Goal: Transaction & Acquisition: Purchase product/service

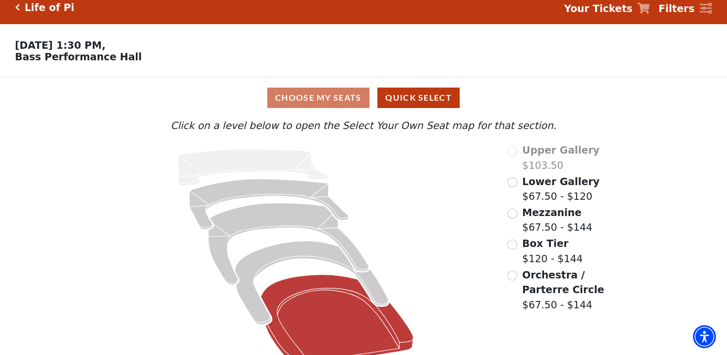
scroll to position [28, 0]
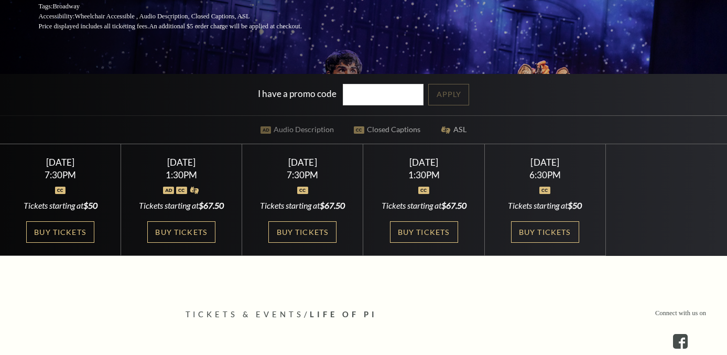
scroll to position [204, 0]
click at [190, 230] on link "Buy Tickets" at bounding box center [181, 231] width 68 height 21
